Goal: Task Accomplishment & Management: Manage account settings

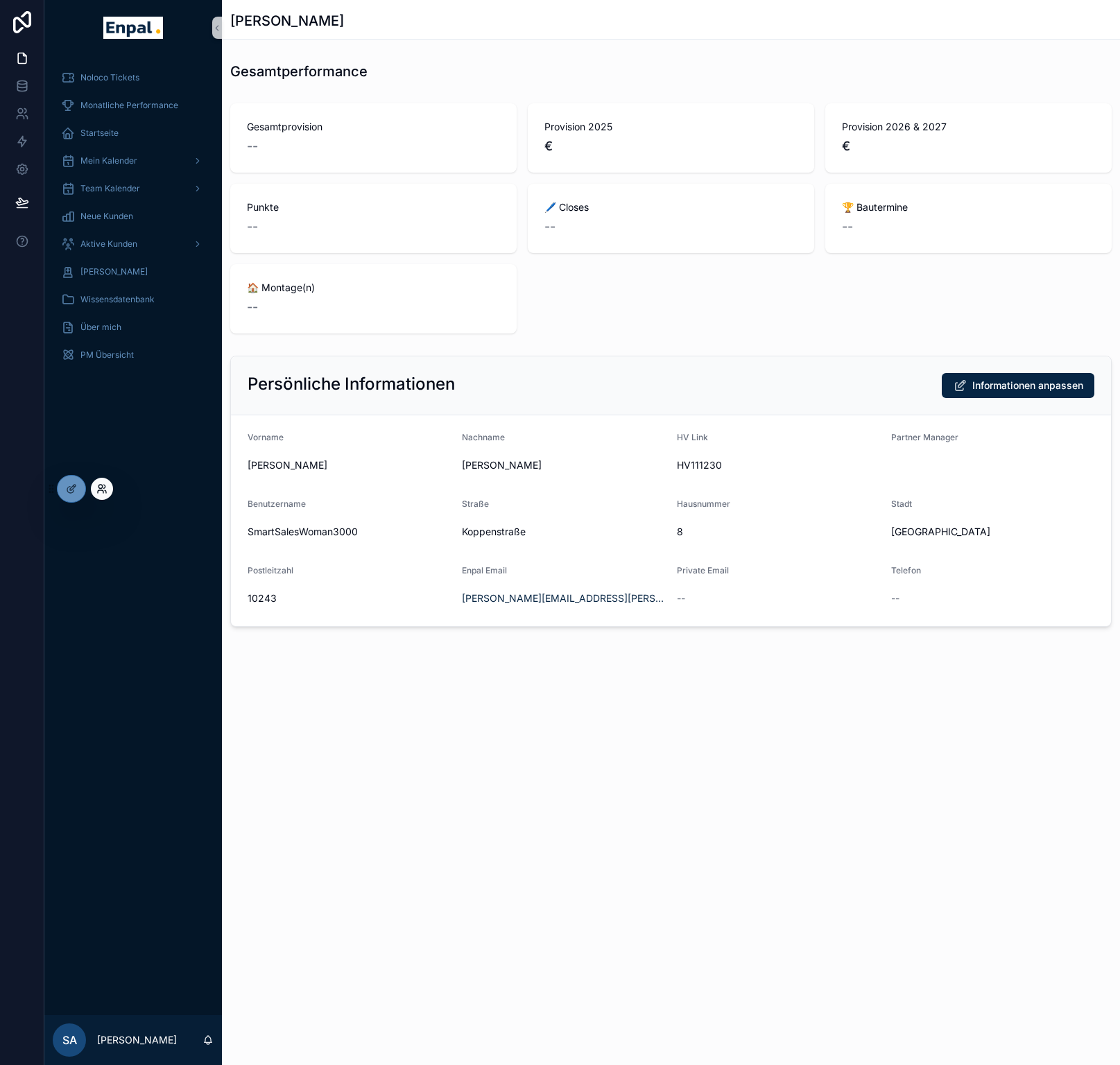
click at [100, 490] on icon at bounding box center [100, 491] width 5 height 3
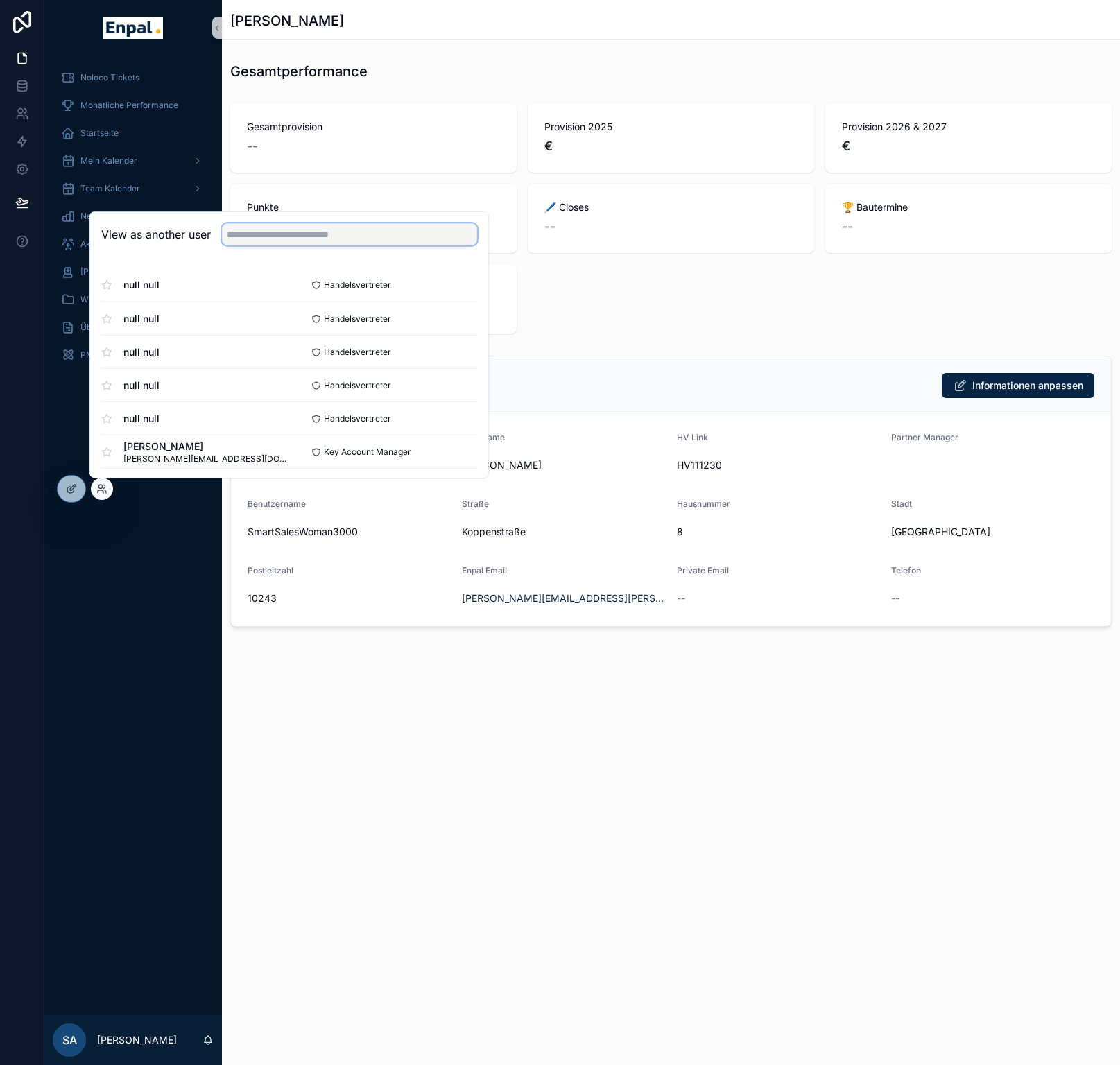
click at [261, 243] on input "text" at bounding box center [349, 234] width 255 height 22
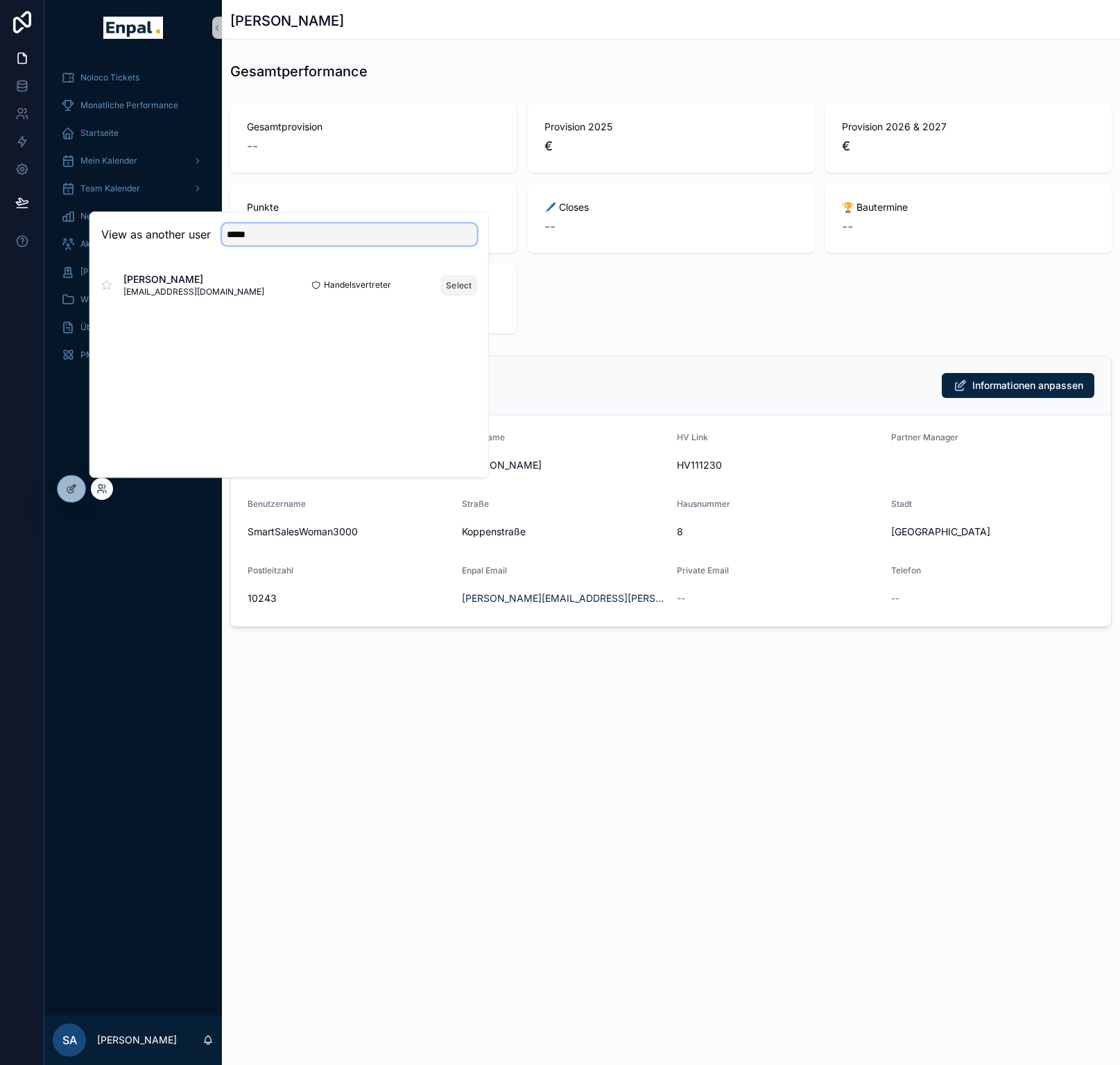
type input "*****"
click at [453, 288] on button "Select" at bounding box center [460, 285] width 36 height 20
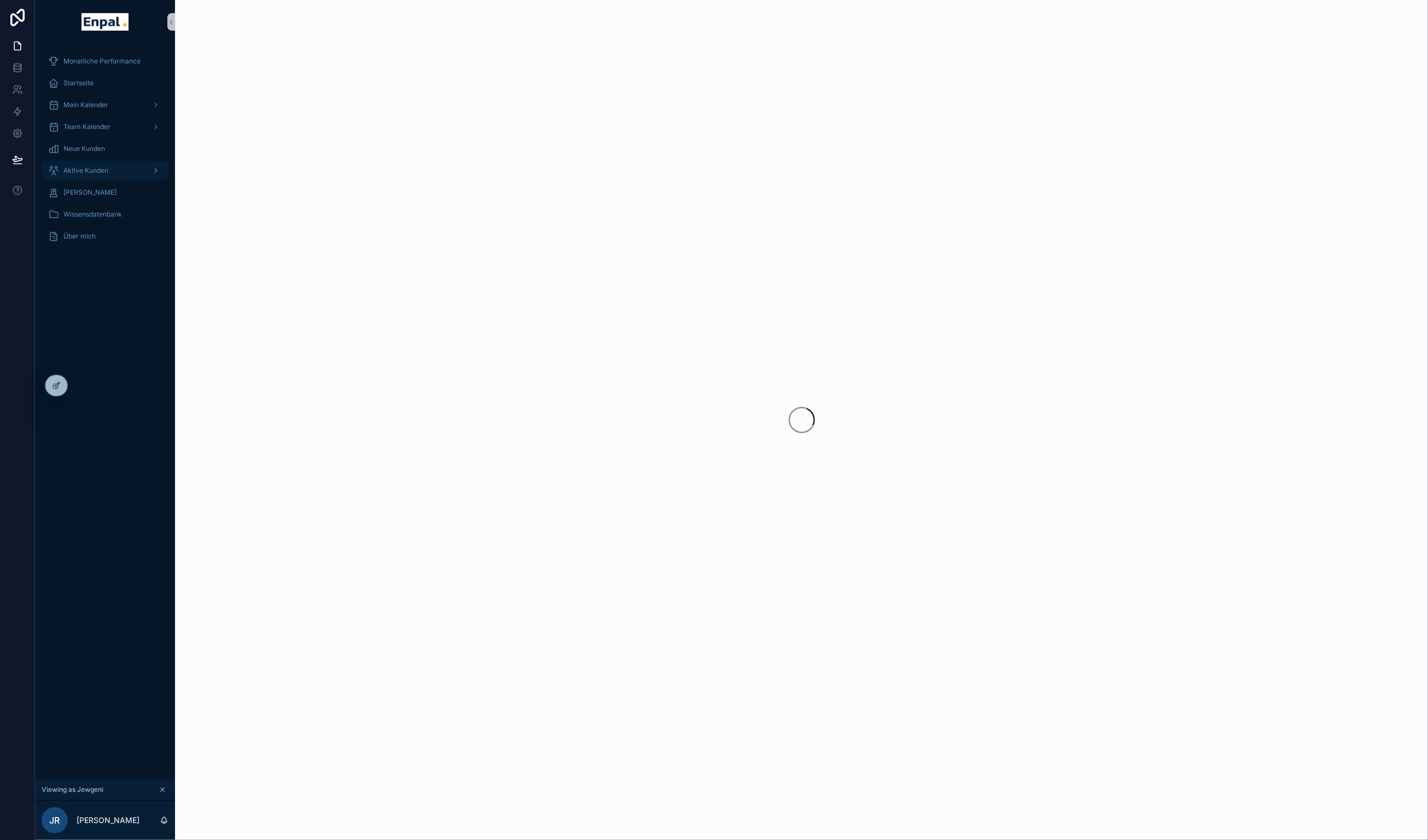
click at [117, 171] on div "Aktive Kunden" at bounding box center [105, 171] width 114 height 18
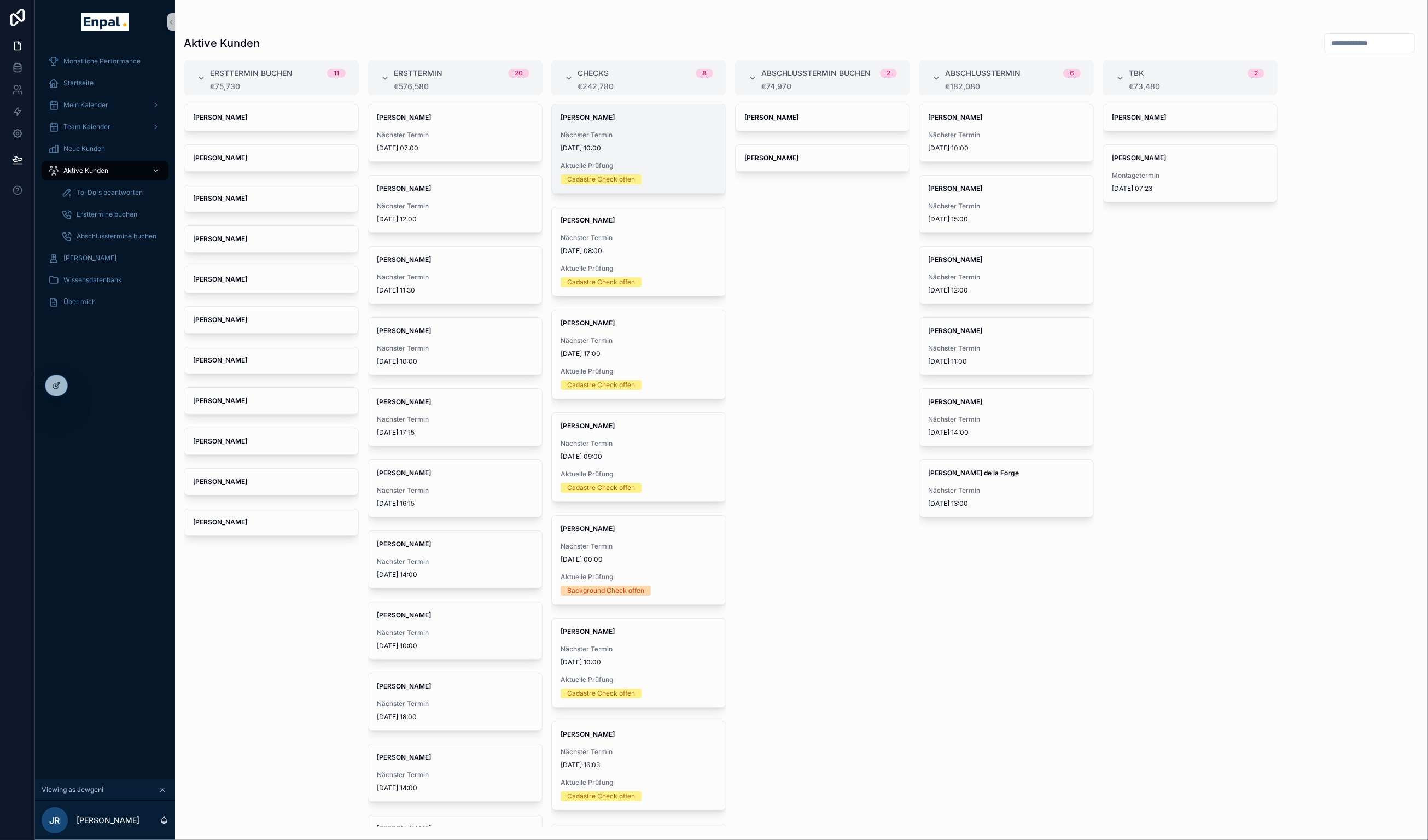
click at [669, 152] on div "[PERSON_NAME] Nächster Termin [DATE] 10:00 Aktuelle Prüfung Cadastre Check offen" at bounding box center [639, 148] width 174 height 89
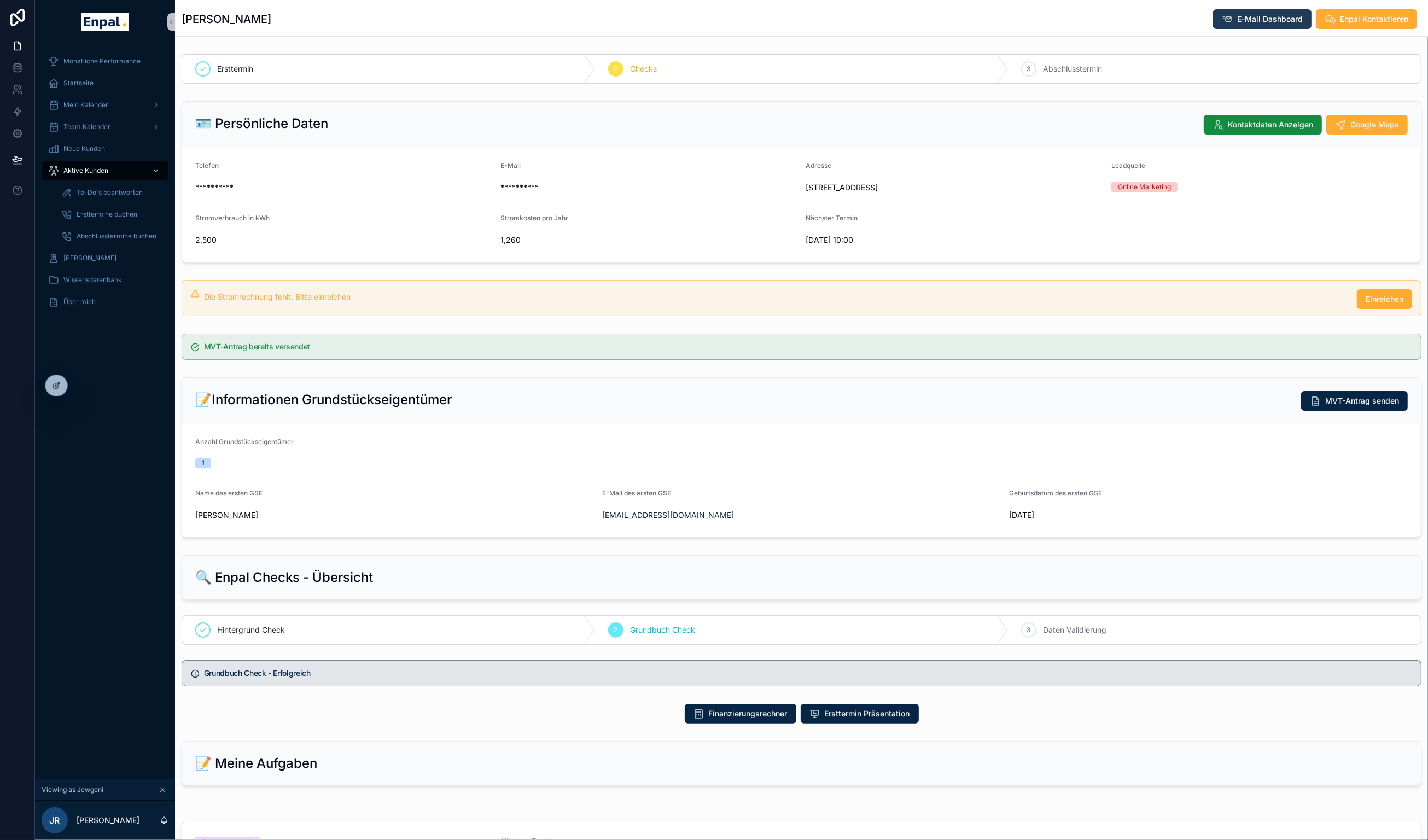
click at [883, 18] on span "E-Mail Dashboard" at bounding box center [1270, 19] width 66 height 11
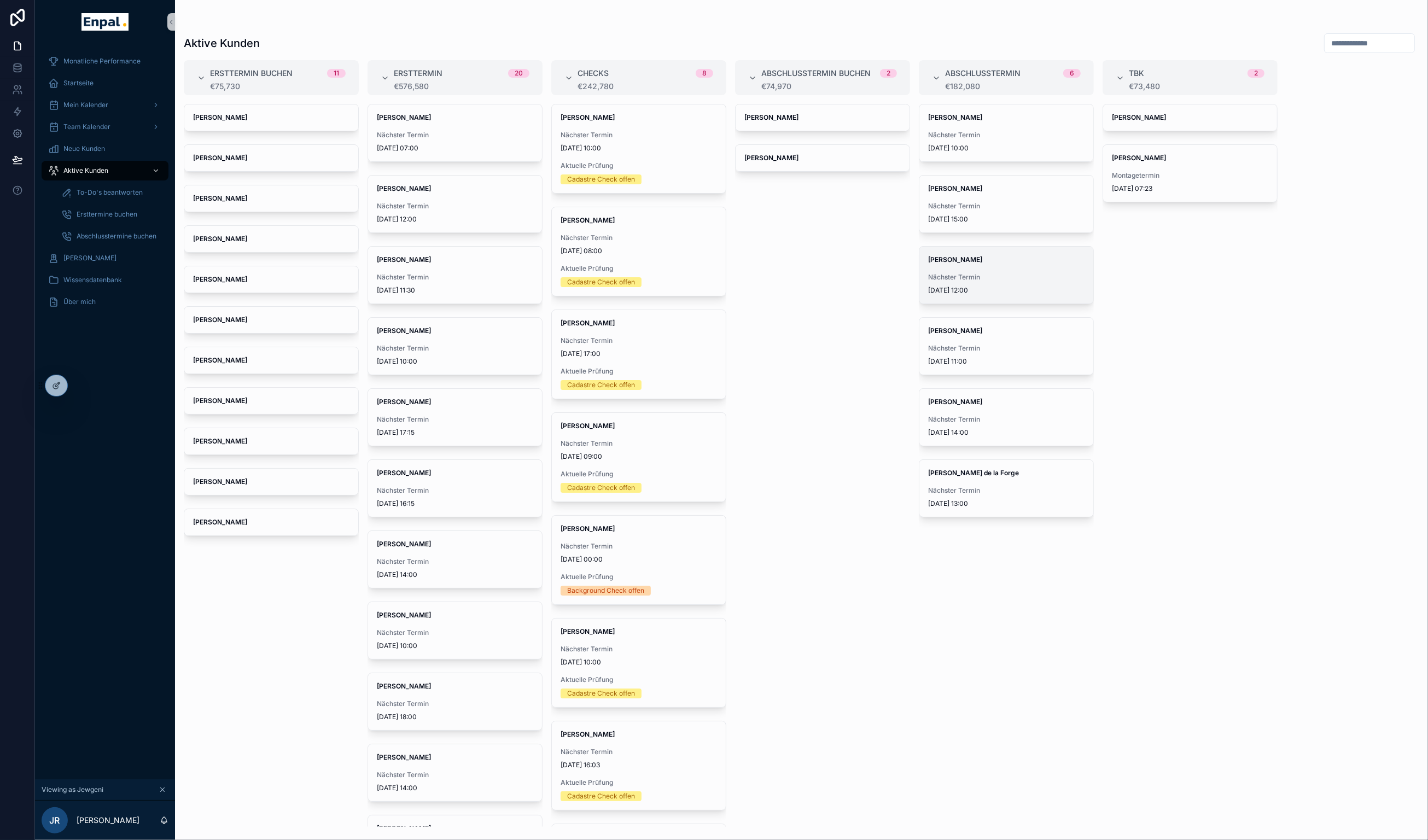
click at [883, 284] on div "Nächster Termin [DATE] 12:00" at bounding box center [1006, 284] width 156 height 22
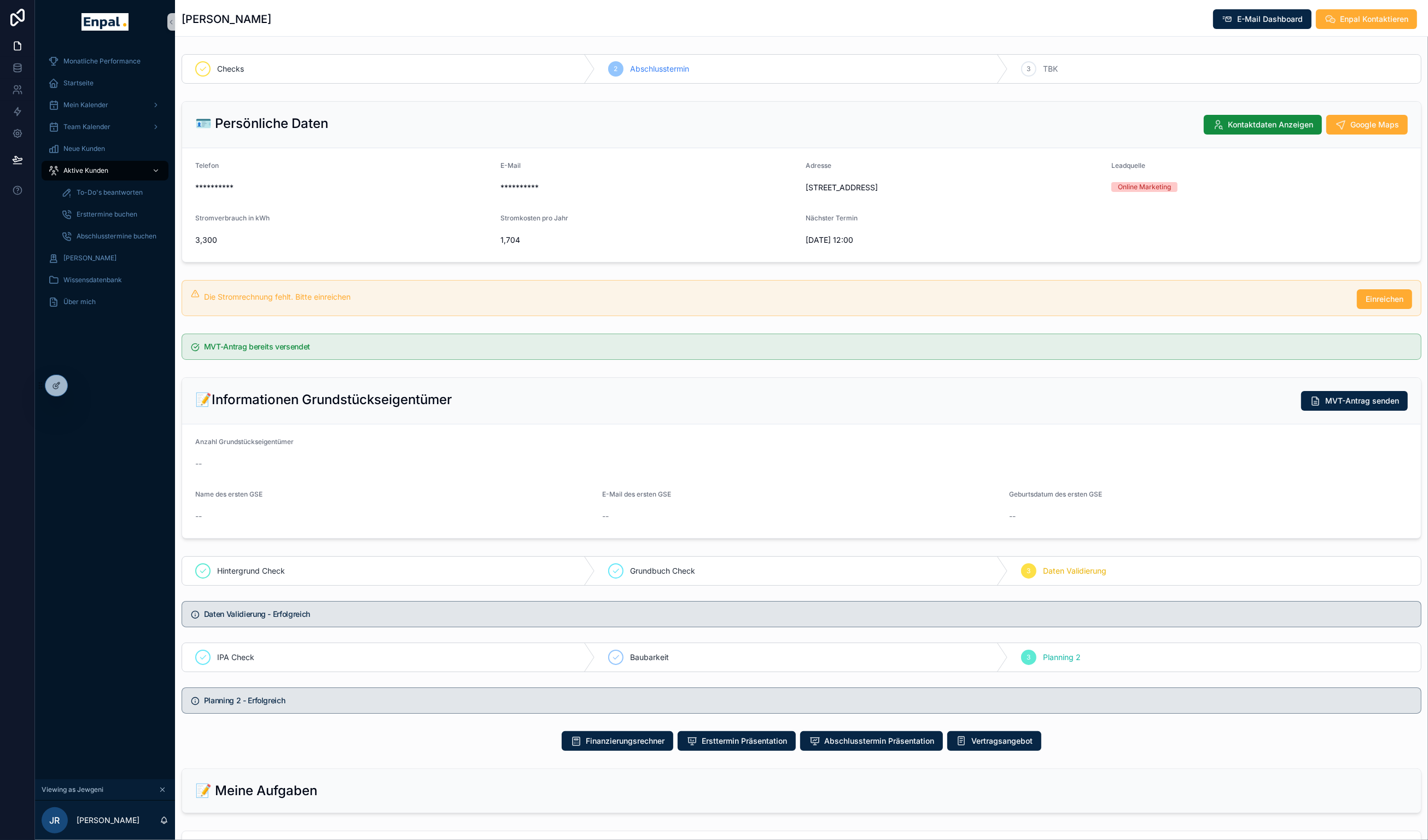
click at [883, 30] on div "[PERSON_NAME] E-Mail Dashboard Enpal Kontaktieren" at bounding box center [801, 18] width 1240 height 36
click at [883, 24] on button "E-Mail Dashboard" at bounding box center [1262, 19] width 98 height 20
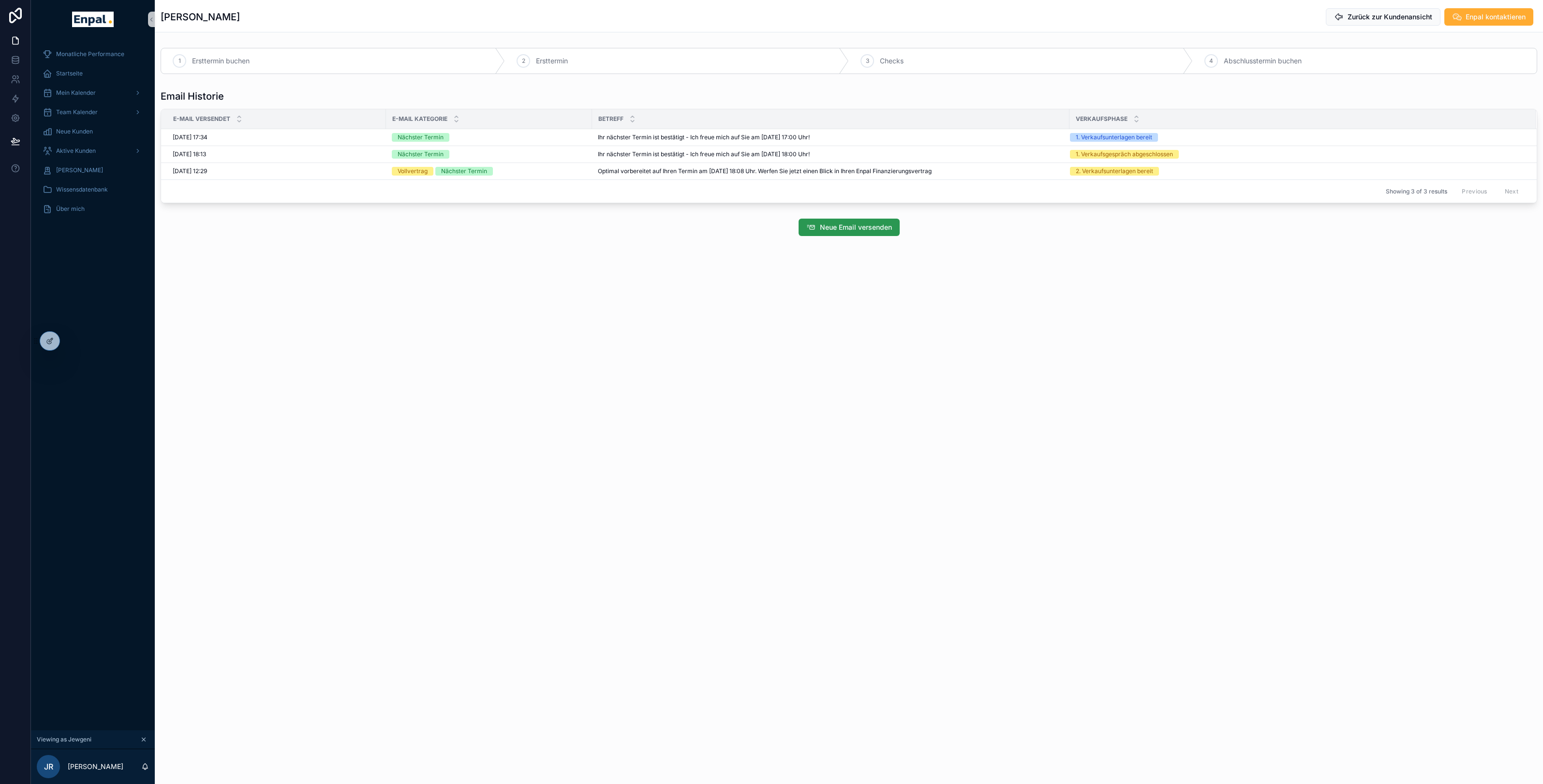
click at [780, 229] on span "Neue Email versenden" at bounding box center [856, 227] width 72 height 10
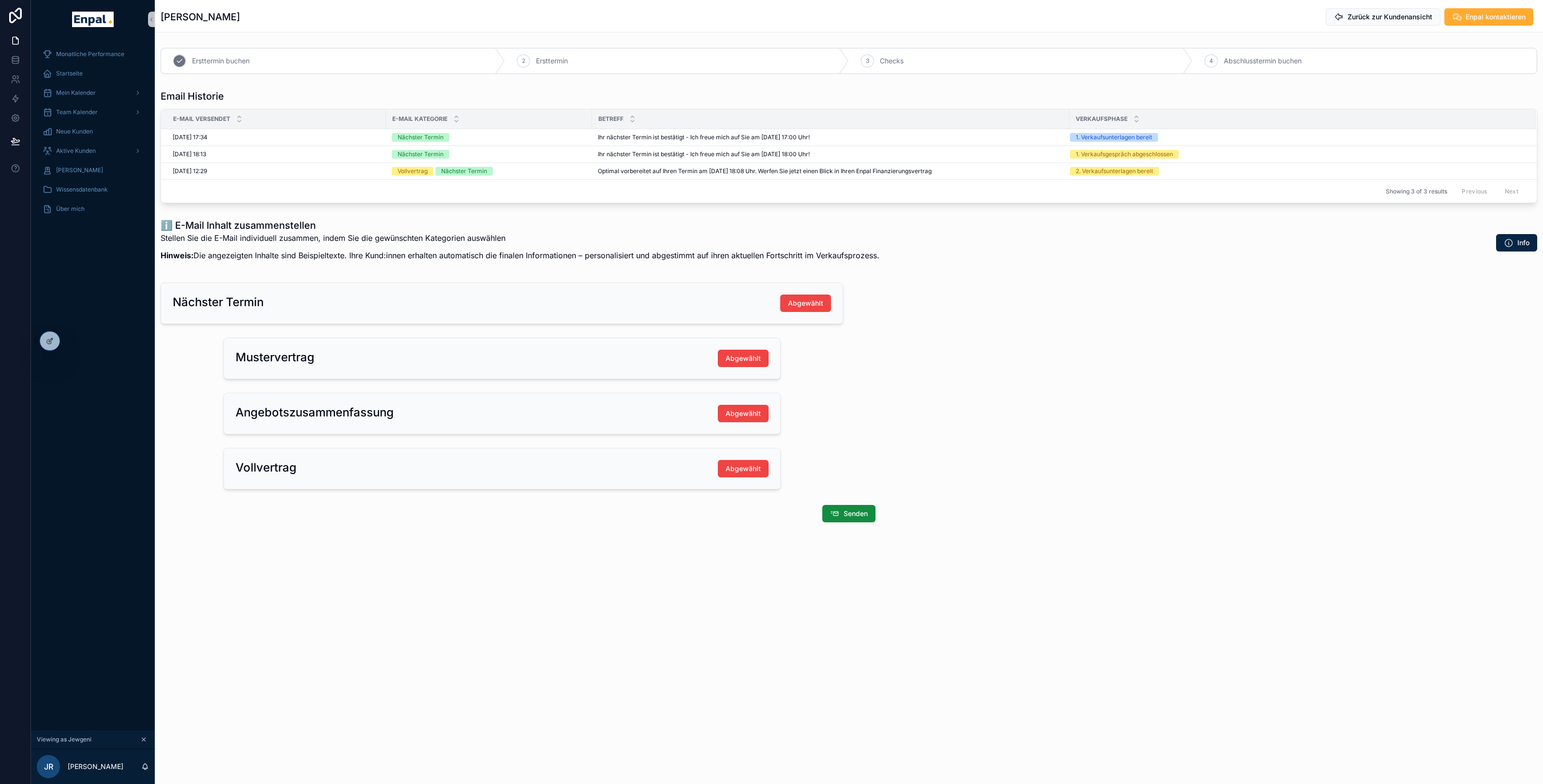
click at [194, 64] on span "Ersttermin buchen" at bounding box center [221, 61] width 58 height 10
click at [83, 147] on span "Aktive Kunden" at bounding box center [76, 150] width 40 height 8
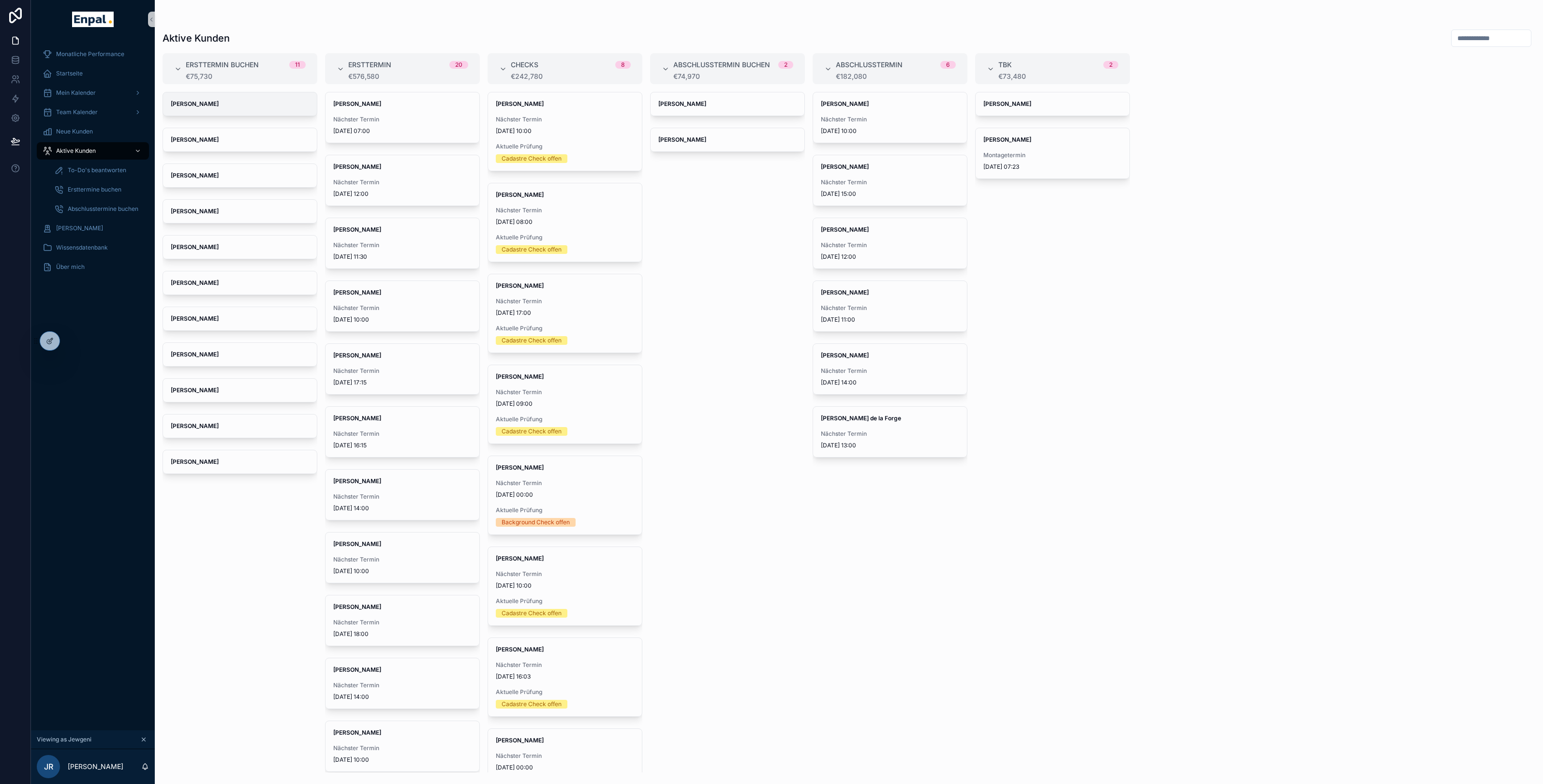
click at [207, 106] on strong "[PERSON_NAME]" at bounding box center [195, 104] width 48 height 7
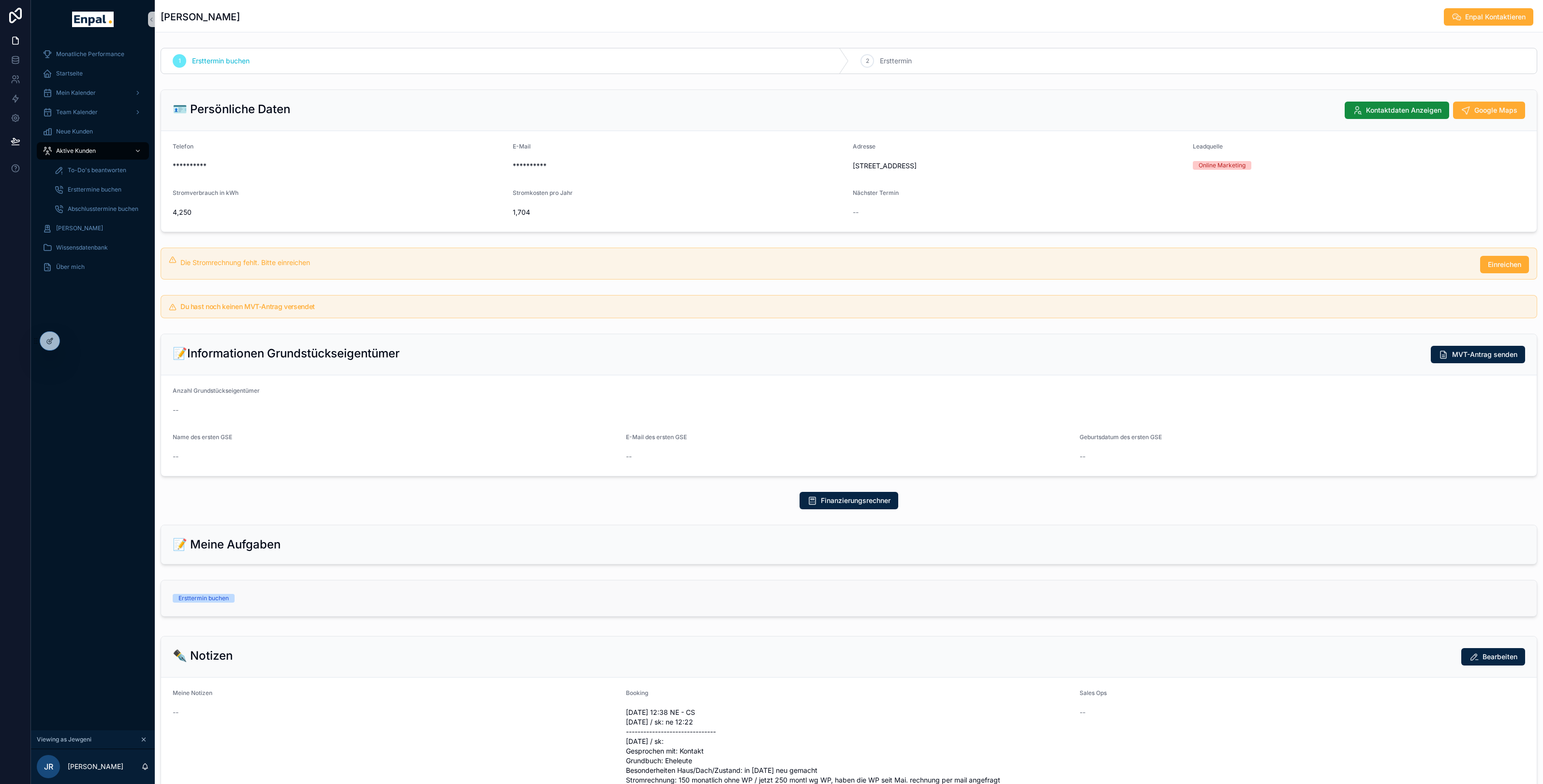
click at [325, 615] on link "Ersttermin buchen" at bounding box center [849, 598] width 1376 height 36
click at [80, 150] on span "Aktive Kunden" at bounding box center [76, 150] width 40 height 8
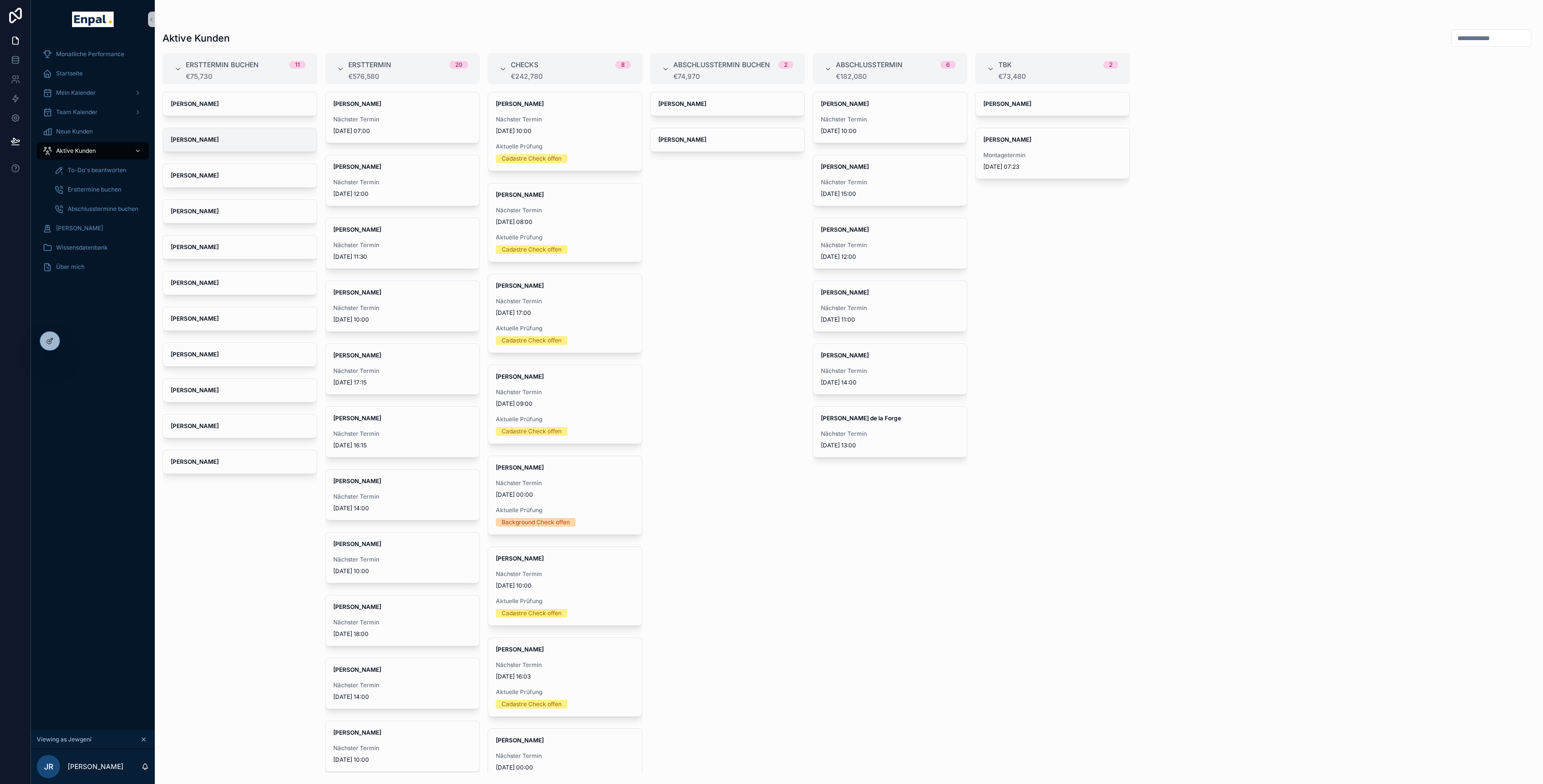
scroll to position [1, 0]
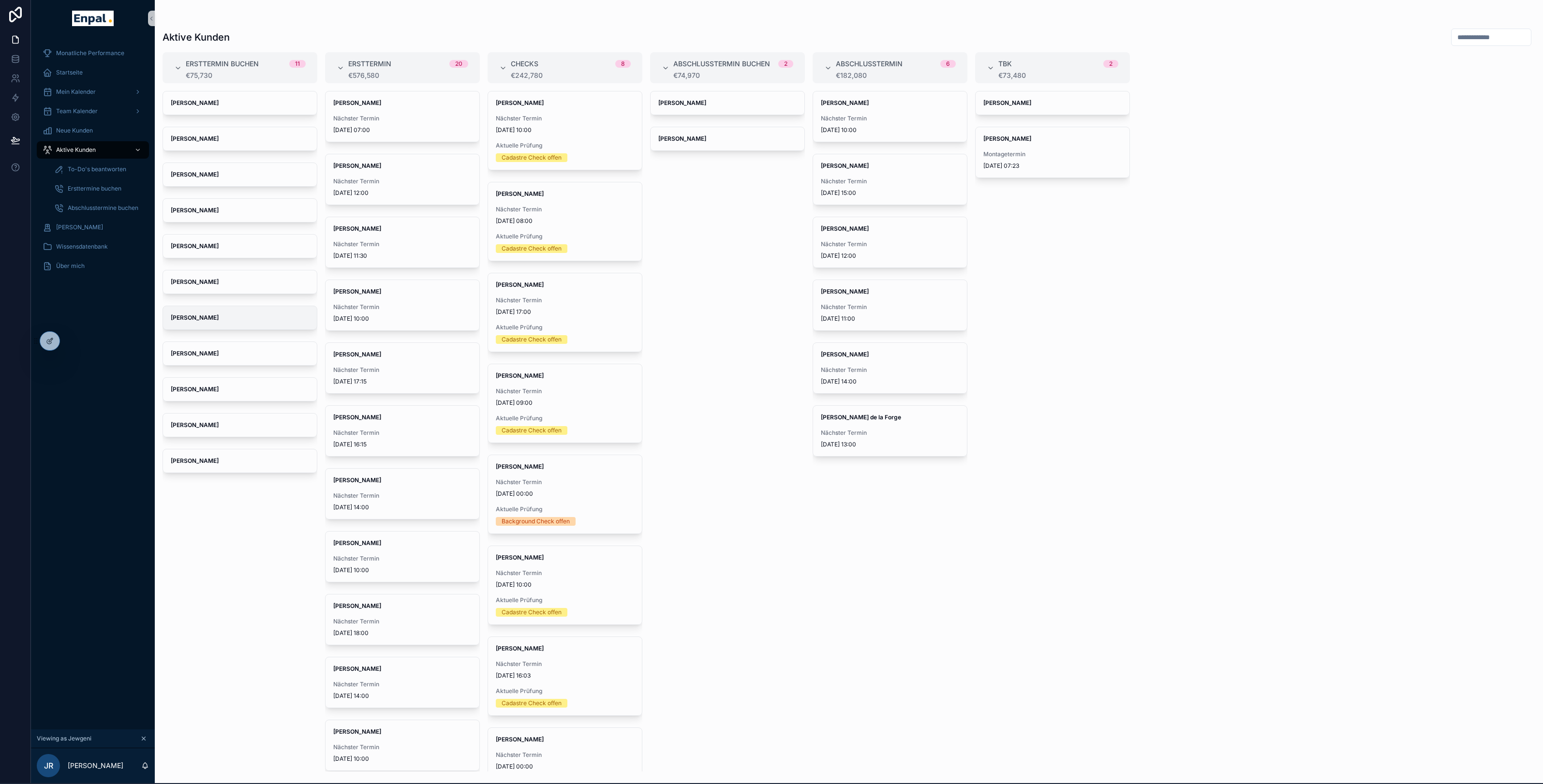
click at [244, 319] on div "[PERSON_NAME]" at bounding box center [240, 317] width 154 height 23
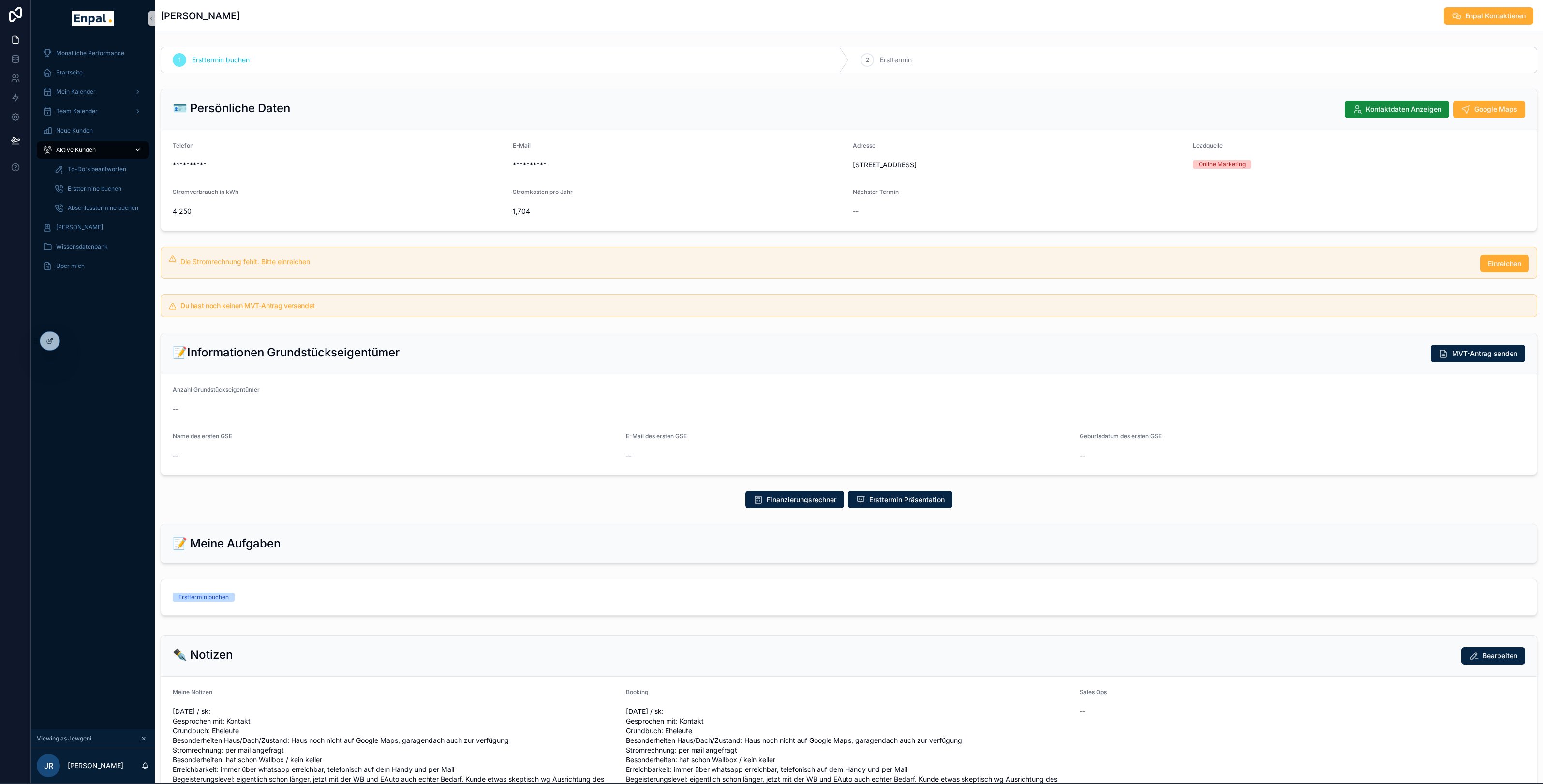
click at [69, 149] on span "Aktive Kunden" at bounding box center [76, 150] width 40 height 8
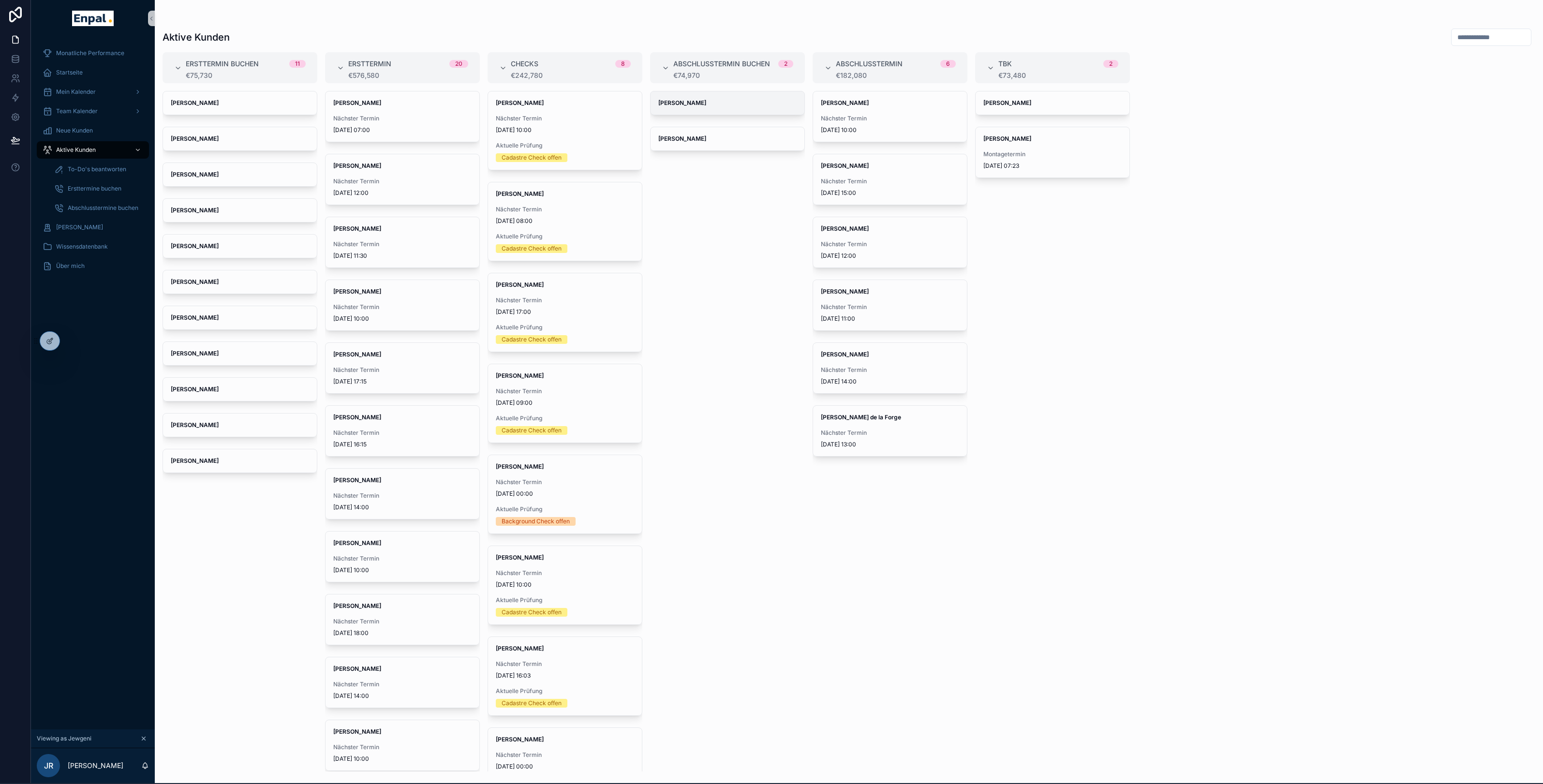
click at [772, 110] on div "[PERSON_NAME]" at bounding box center [727, 103] width 154 height 23
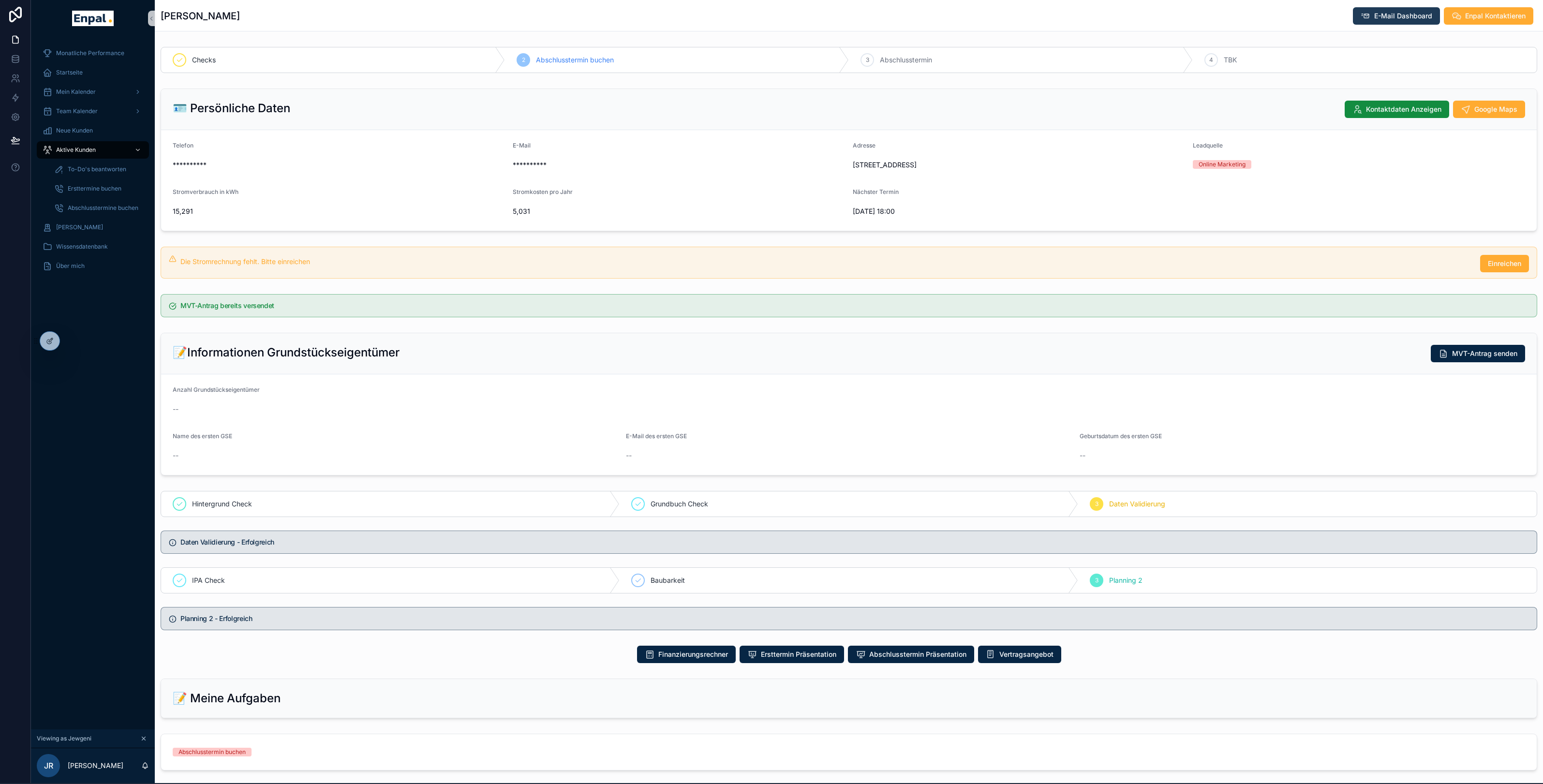
click at [780, 19] on span "E-Mail Dashboard" at bounding box center [1403, 16] width 58 height 10
